Goal: Information Seeking & Learning: Get advice/opinions

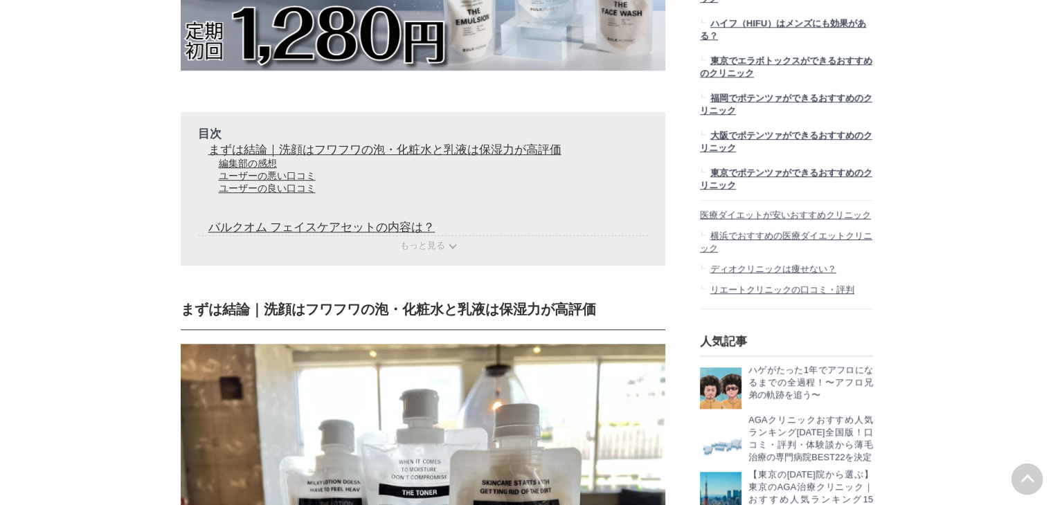
scroll to position [52519, 68552]
click at [277, 181] on link "ユーザーの悪い口コミ" at bounding box center [267, 175] width 97 height 11
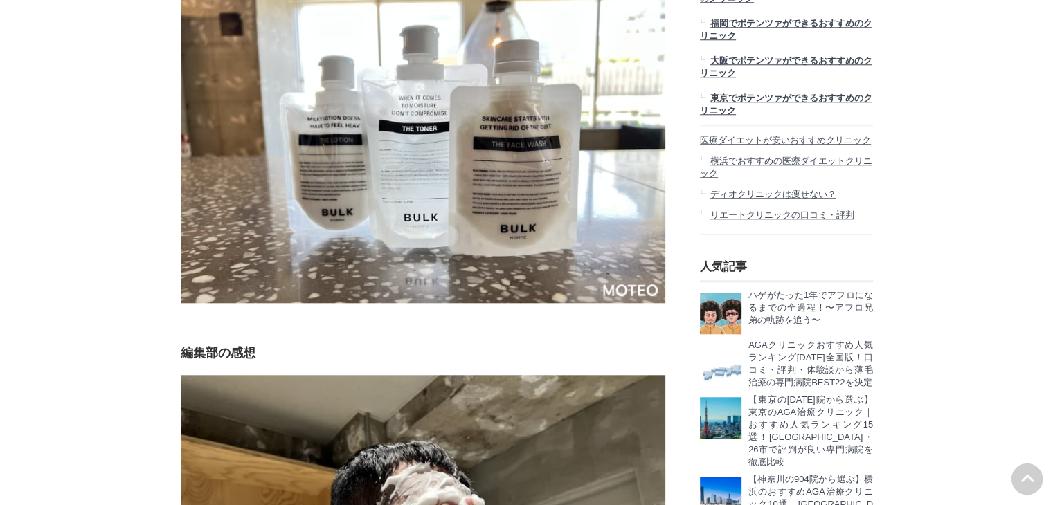
scroll to position [1234, 0]
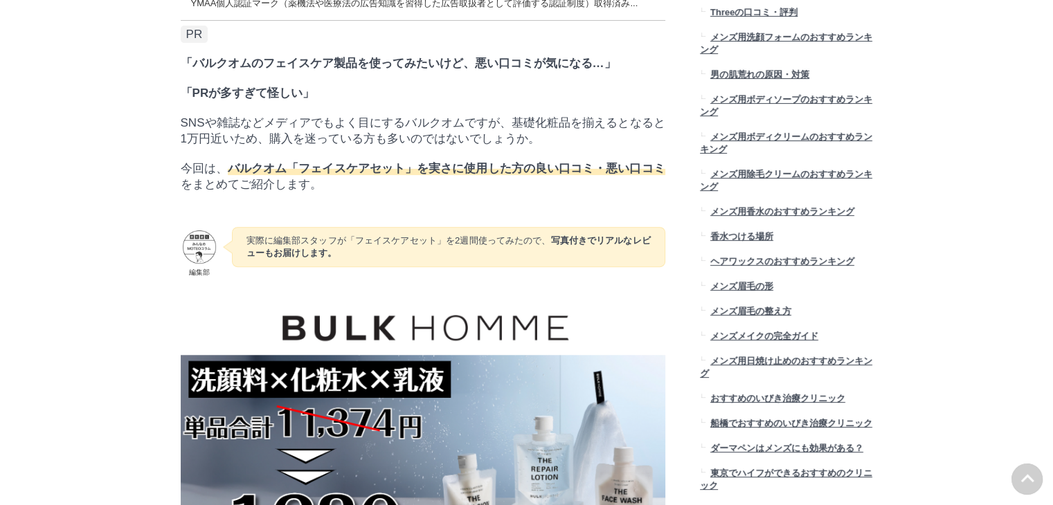
scroll to position [541, 0]
